Goal: Navigation & Orientation: Find specific page/section

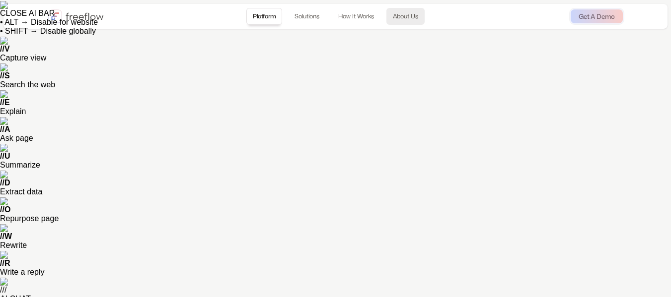
click at [412, 18] on link "About Us" at bounding box center [405, 16] width 38 height 17
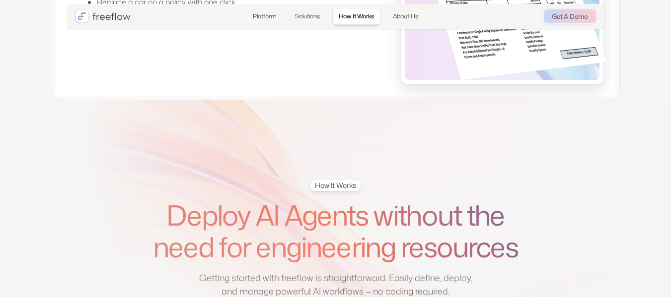
scroll to position [1486, 0]
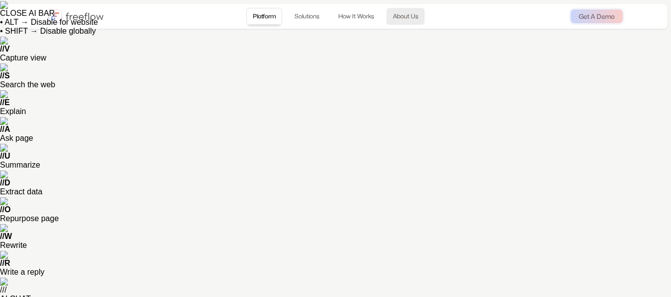
click at [406, 20] on link "About Us" at bounding box center [405, 16] width 38 height 17
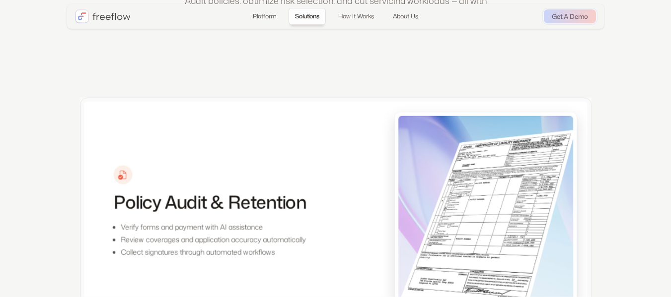
scroll to position [798, 0]
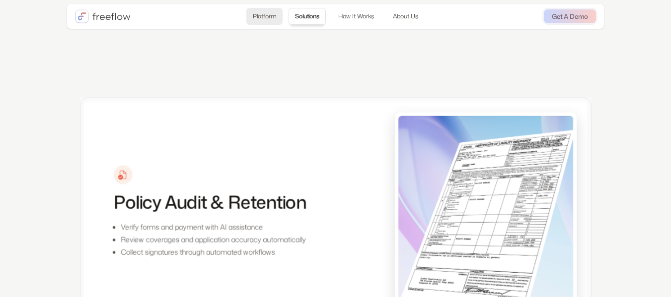
click at [257, 13] on link "Platform" at bounding box center [264, 16] width 36 height 17
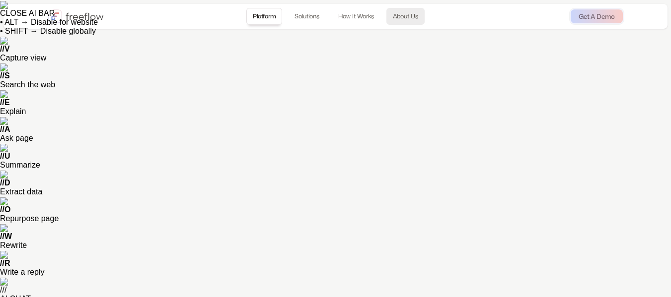
click at [409, 16] on link "About Us" at bounding box center [405, 16] width 38 height 17
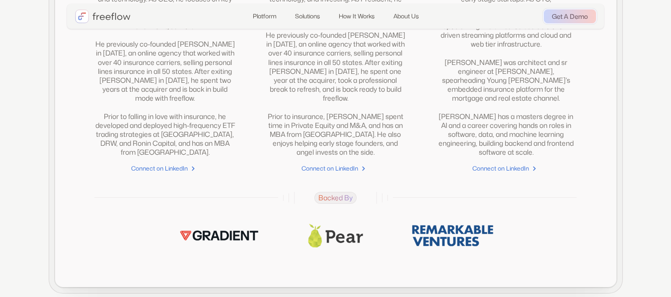
scroll to position [2834, 0]
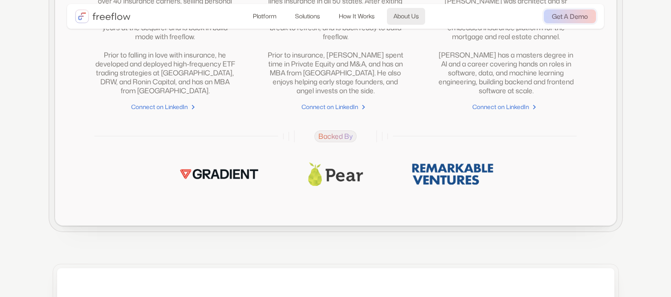
click at [401, 14] on link "About Us" at bounding box center [406, 16] width 38 height 17
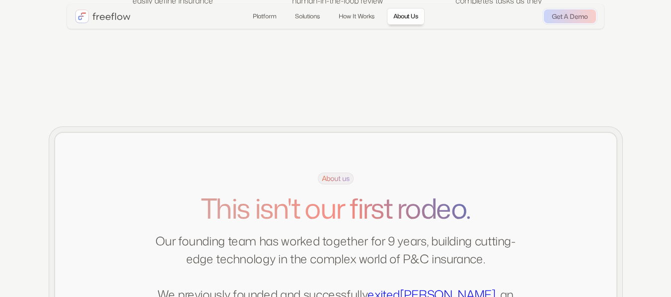
scroll to position [2140, 0]
